Goal: Transaction & Acquisition: Purchase product/service

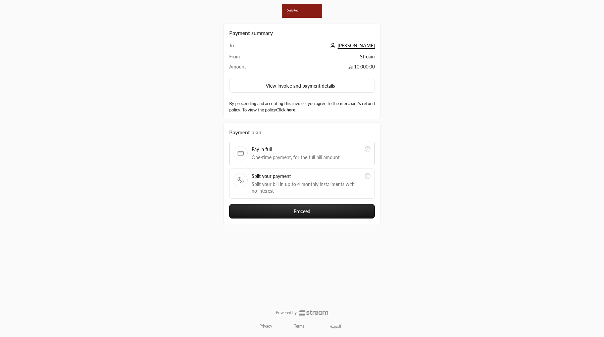
click at [300, 217] on button "Proceed" at bounding box center [302, 211] width 146 height 14
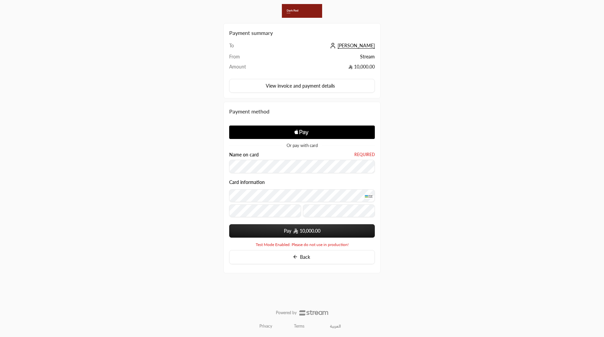
click at [229, 224] on button "Pay 10,000.00" at bounding box center [302, 230] width 146 height 13
